Goal: Task Accomplishment & Management: Use online tool/utility

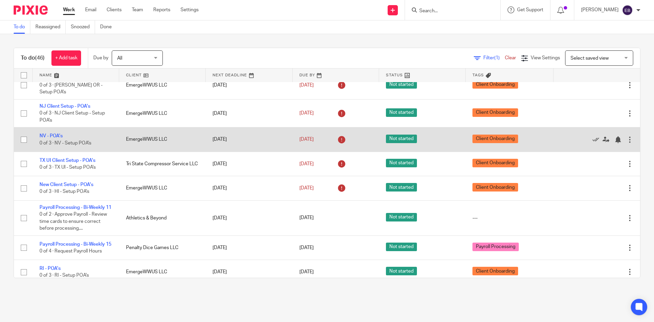
scroll to position [986, 0]
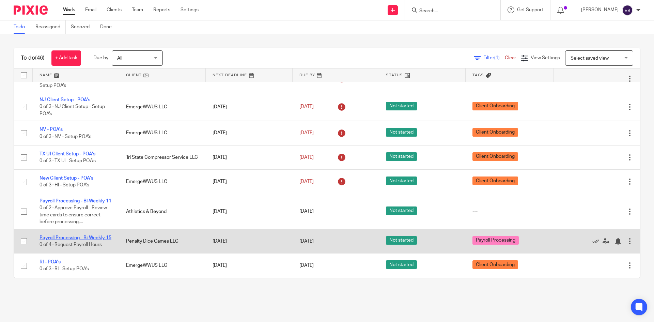
click at [51, 235] on link "Payroll Processing - Bi-Weekly 15" at bounding box center [75, 237] width 72 height 5
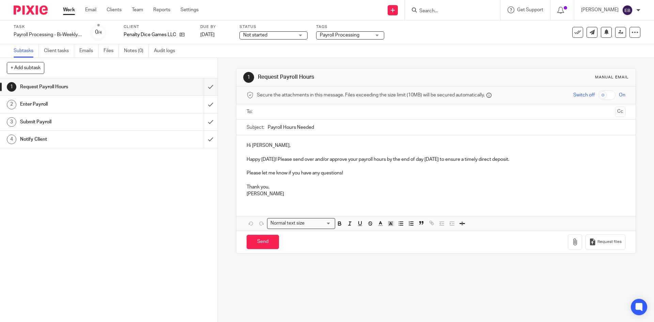
click at [279, 113] on input "text" at bounding box center [435, 112] width 353 height 8
click at [255, 243] on input "Send" at bounding box center [262, 243] width 32 height 15
type input "Sent"
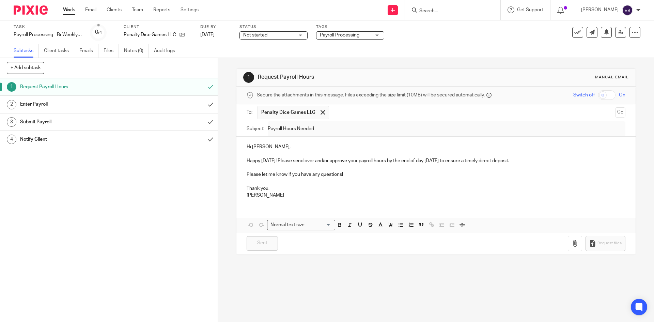
click at [66, 9] on link "Work" at bounding box center [69, 9] width 12 height 7
